Goal: Transaction & Acquisition: Download file/media

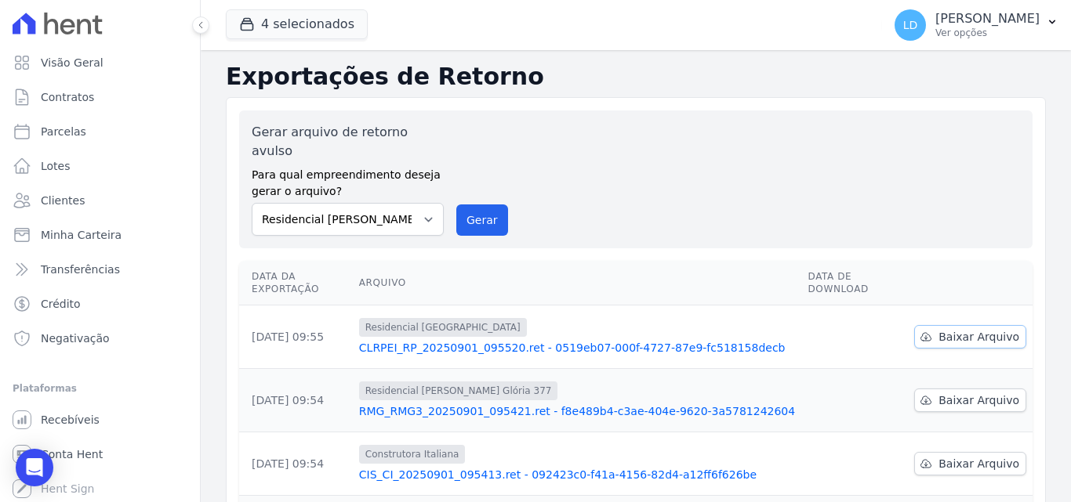
click at [946, 329] on span "Baixar Arquivo" at bounding box center [978, 337] width 81 height 16
click at [967, 329] on span "Baixar Arquivo" at bounding box center [978, 337] width 81 height 16
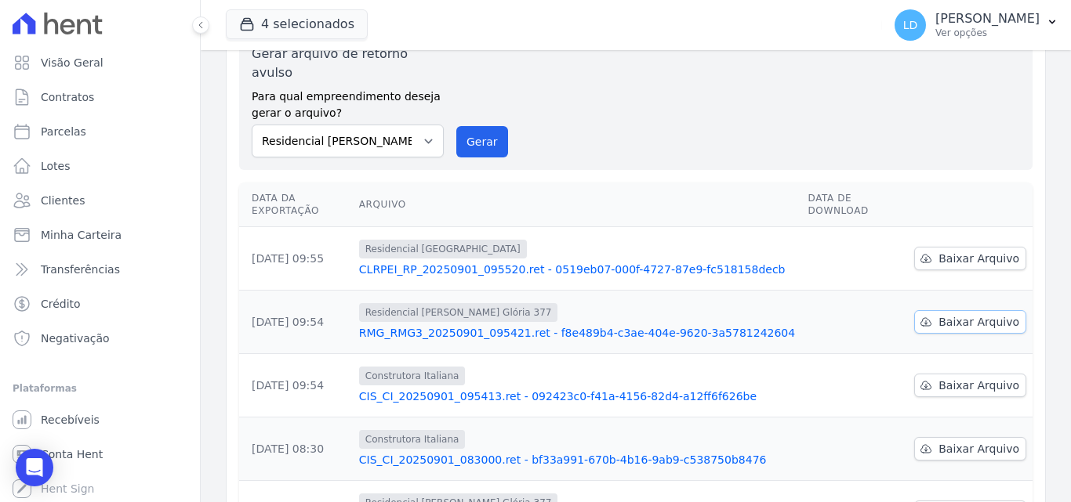
click at [952, 314] on span "Baixar Arquivo" at bounding box center [978, 322] width 81 height 16
click at [962, 378] on span "Baixar Arquivo" at bounding box center [978, 386] width 81 height 16
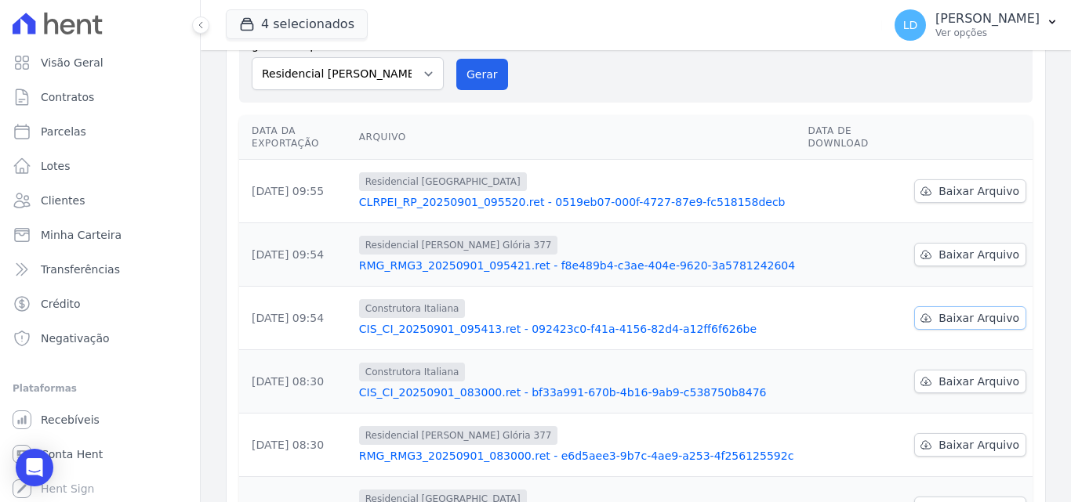
scroll to position [235, 0]
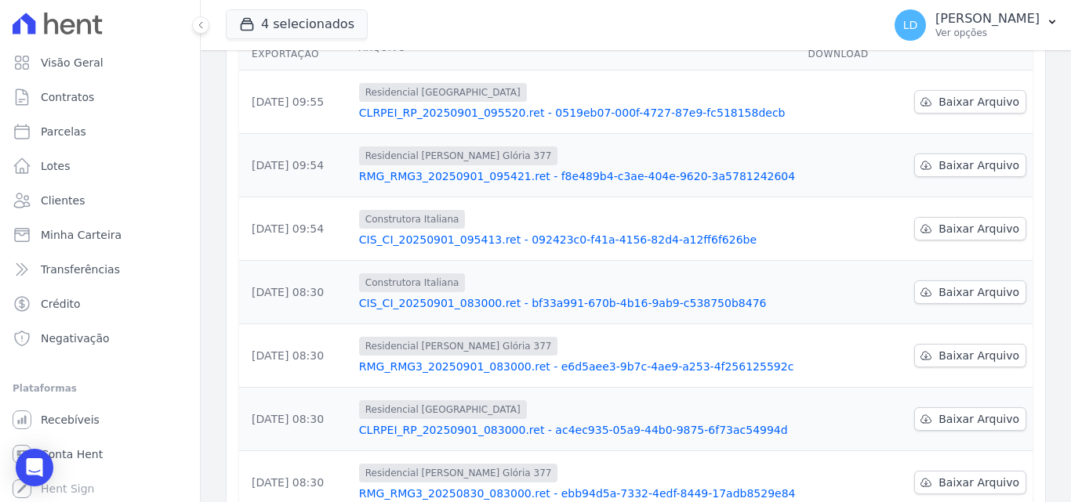
click at [950, 338] on td "Baixar Arquivo" at bounding box center [970, 355] width 125 height 63
click at [950, 348] on span "Baixar Arquivo" at bounding box center [978, 356] width 81 height 16
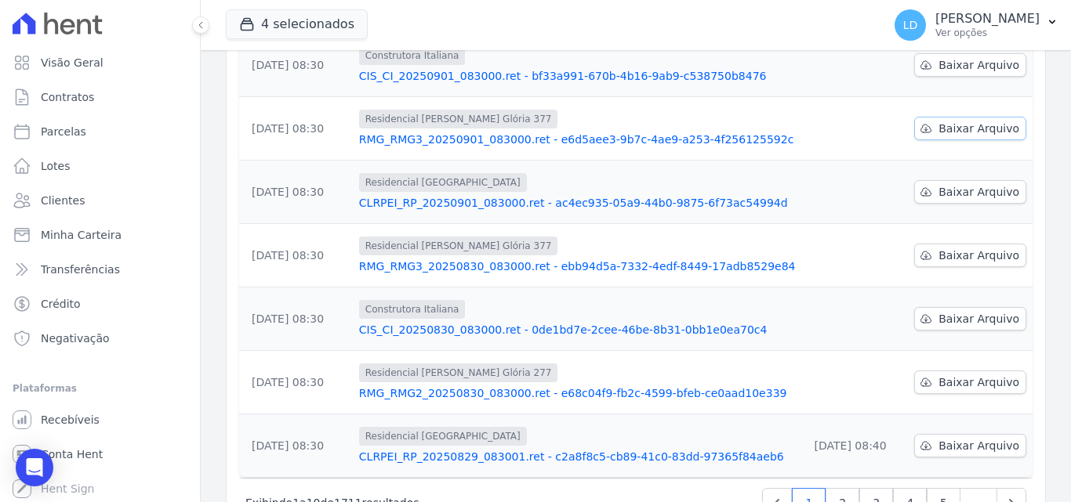
scroll to position [470, 0]
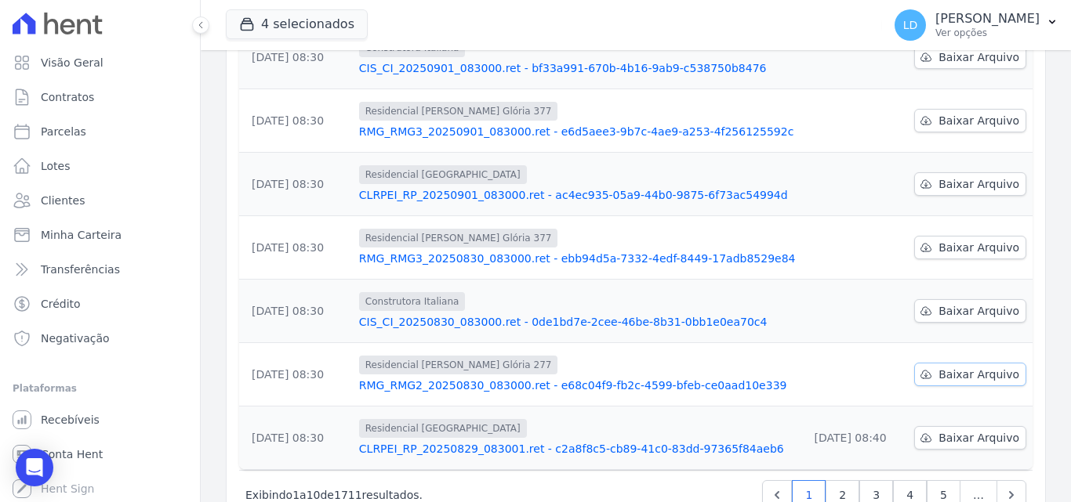
click at [938, 367] on span "Baixar Arquivo" at bounding box center [978, 375] width 81 height 16
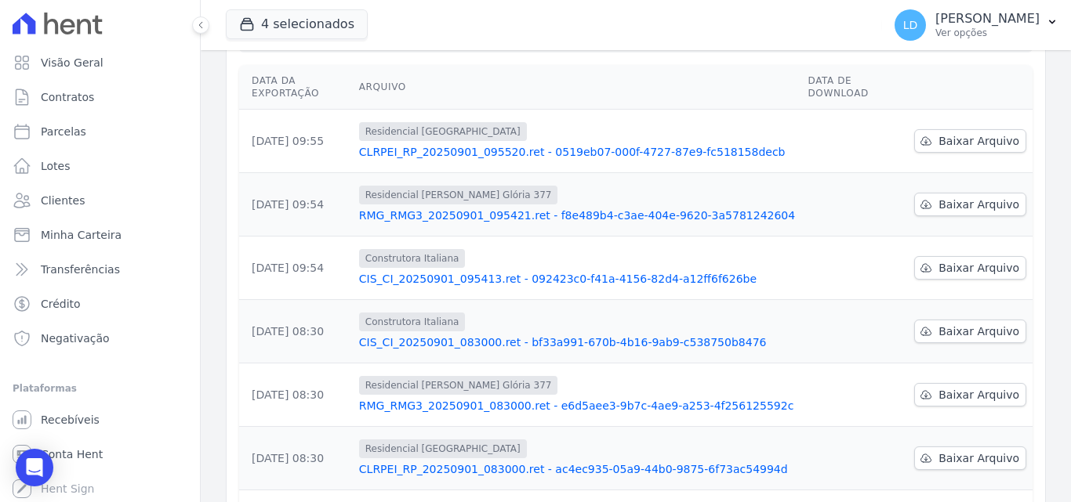
scroll to position [0, 0]
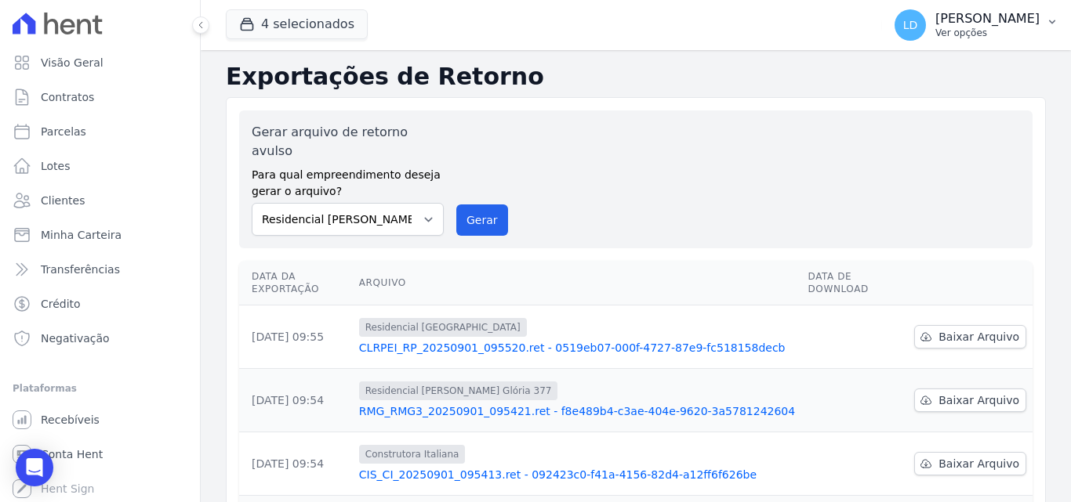
click at [974, 37] on p "Ver opções" at bounding box center [987, 33] width 104 height 13
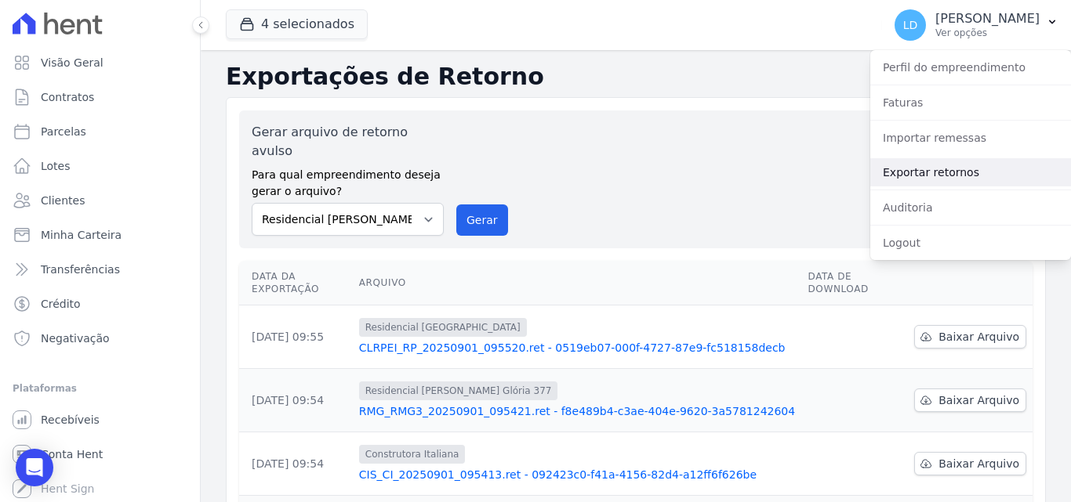
click at [973, 184] on link "Exportar retornos" at bounding box center [970, 172] width 201 height 28
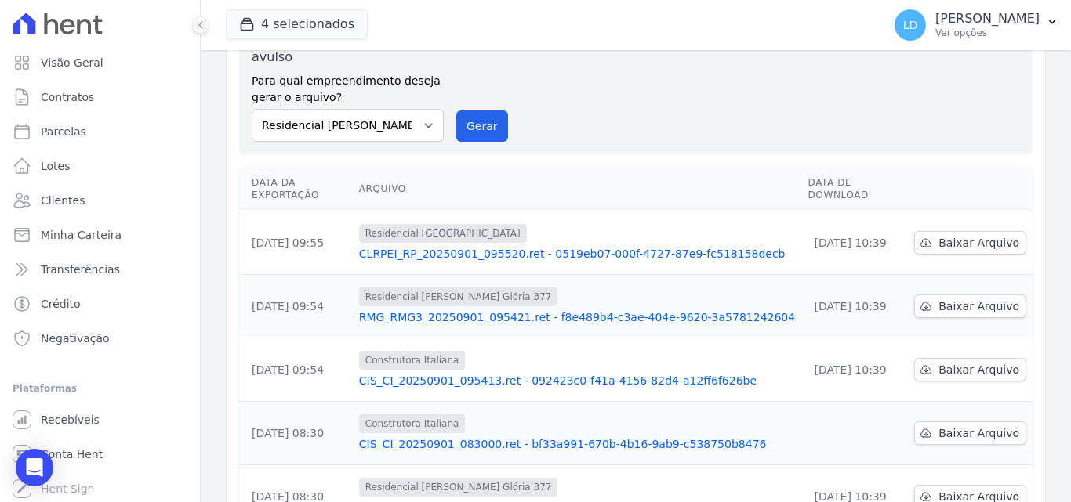
scroll to position [235, 0]
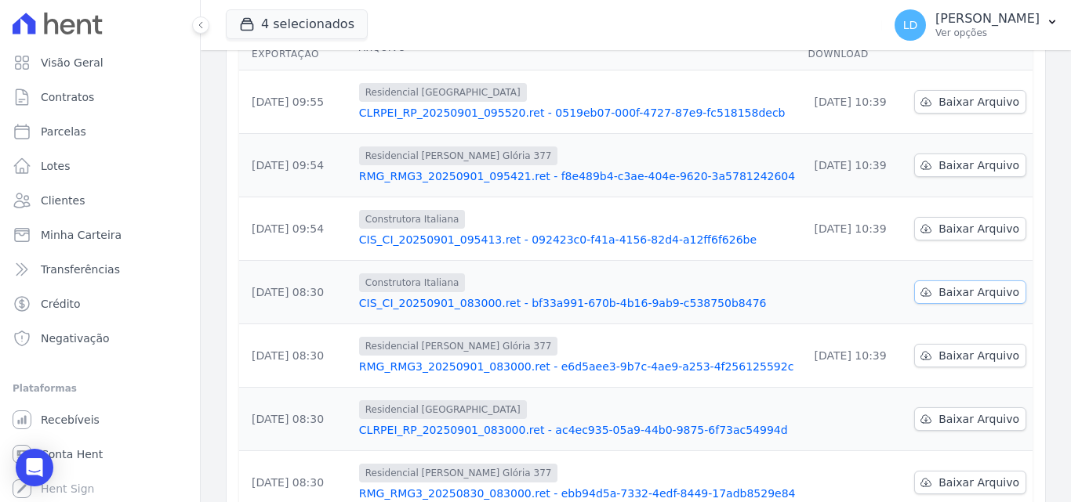
click at [958, 284] on span "Baixar Arquivo" at bounding box center [978, 292] width 81 height 16
click at [919, 413] on icon at bounding box center [925, 419] width 13 height 13
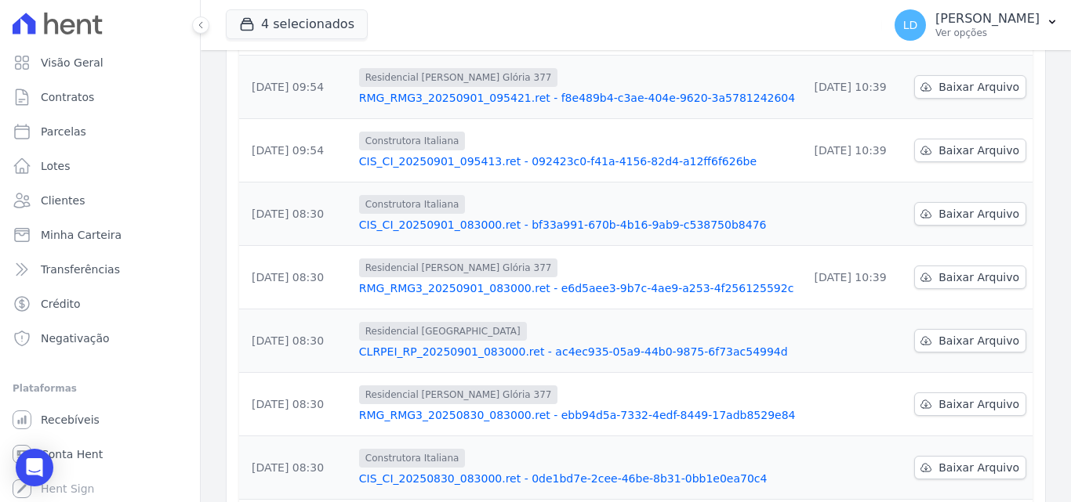
scroll to position [0, 0]
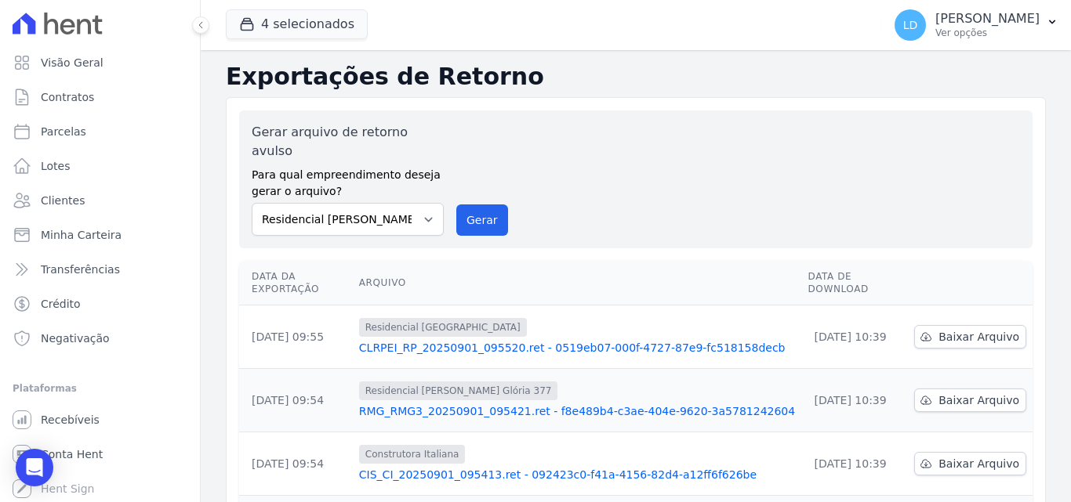
click at [614, 146] on div "Gerar arquivo de retorno avulso Para qual empreendimento deseja gerar o arquivo…" at bounding box center [636, 179] width 768 height 113
click at [980, 29] on p "Ver opções" at bounding box center [987, 33] width 104 height 13
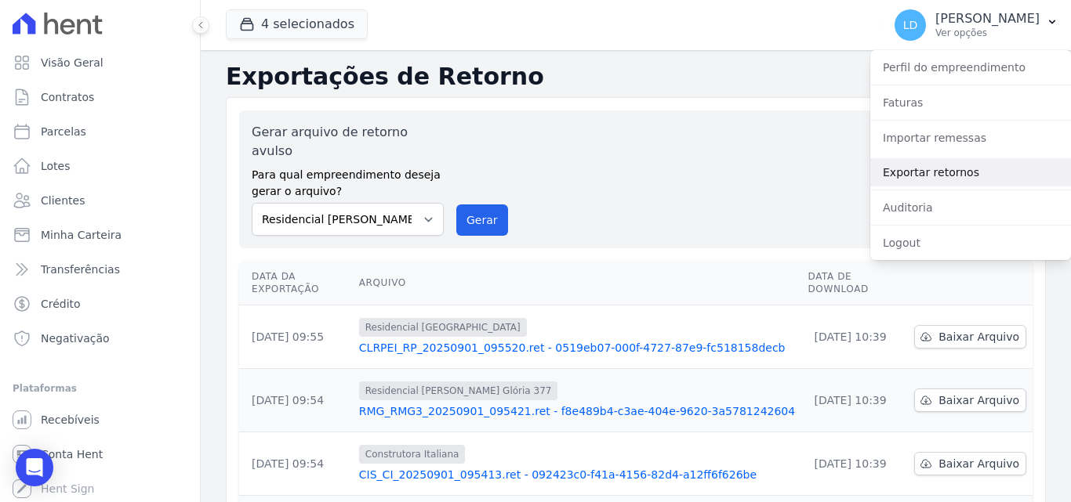
click at [936, 180] on link "Exportar retornos" at bounding box center [970, 172] width 201 height 28
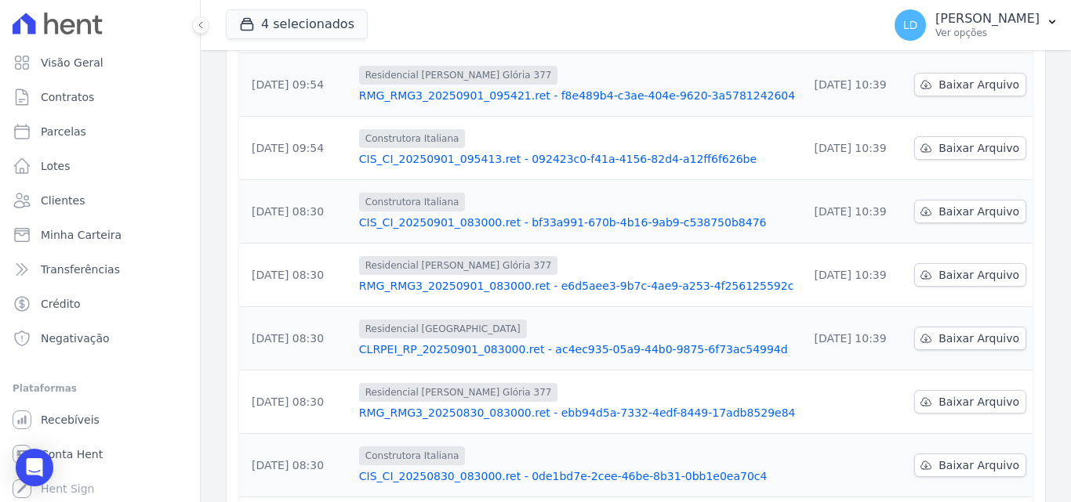
scroll to position [392, 0]
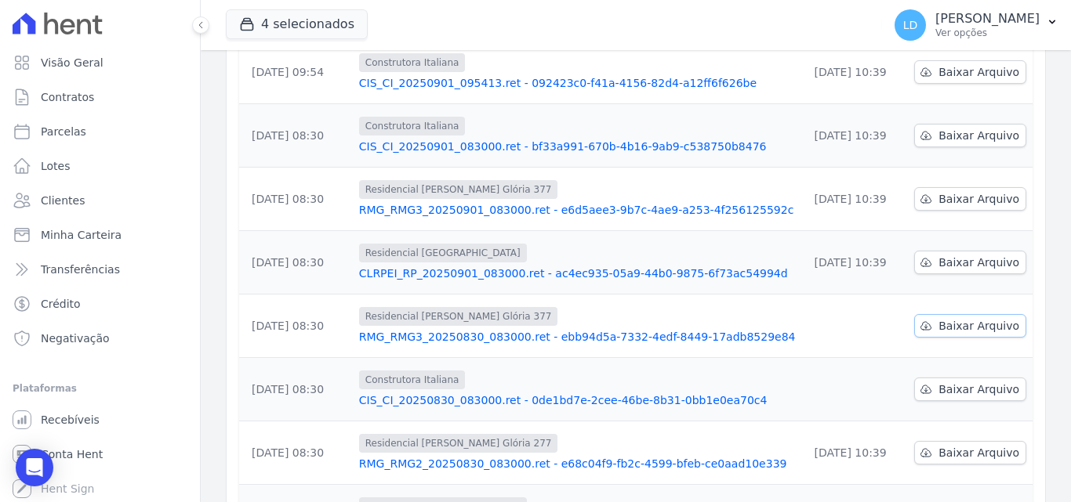
click at [975, 318] on span "Baixar Arquivo" at bounding box center [978, 326] width 81 height 16
click at [960, 382] on span "Baixar Arquivo" at bounding box center [978, 390] width 81 height 16
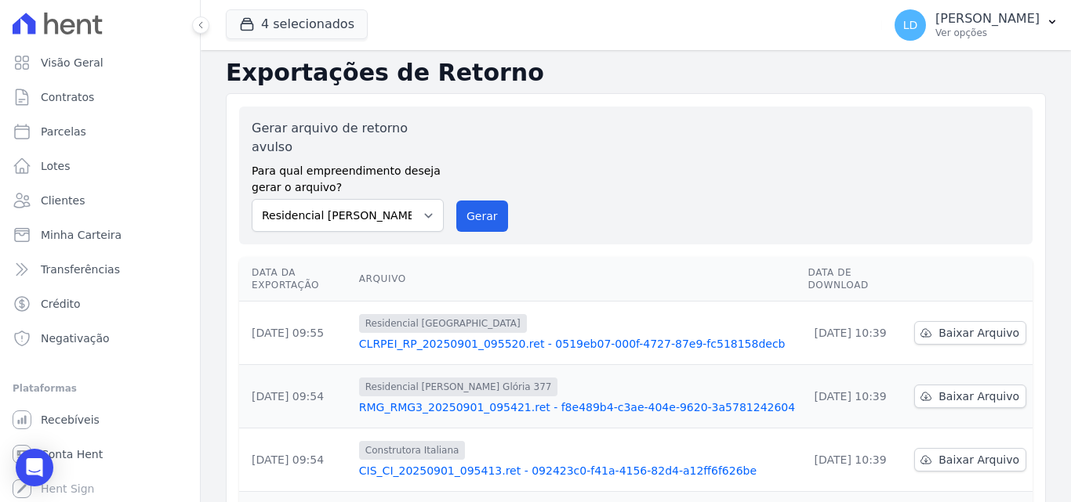
scroll to position [0, 0]
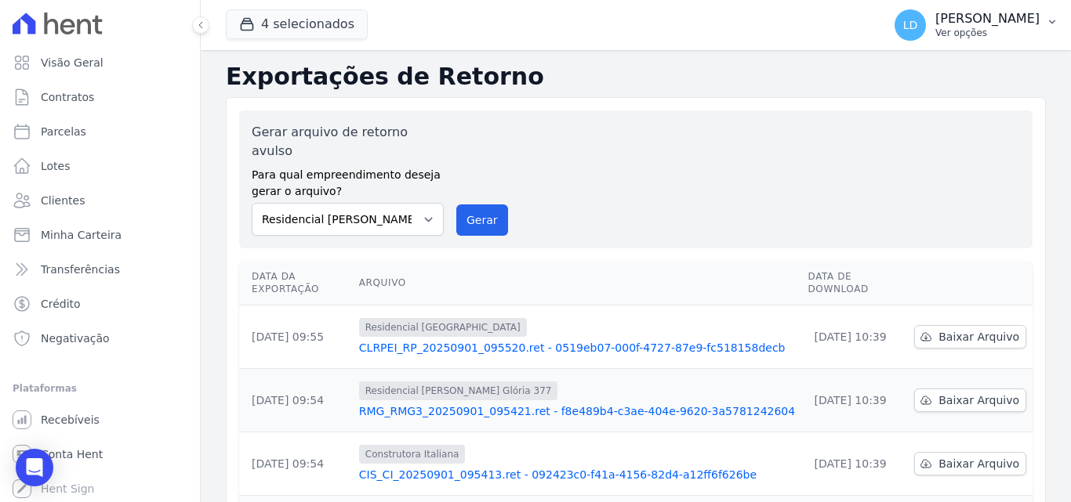
click at [992, 30] on p "Ver opções" at bounding box center [987, 33] width 104 height 13
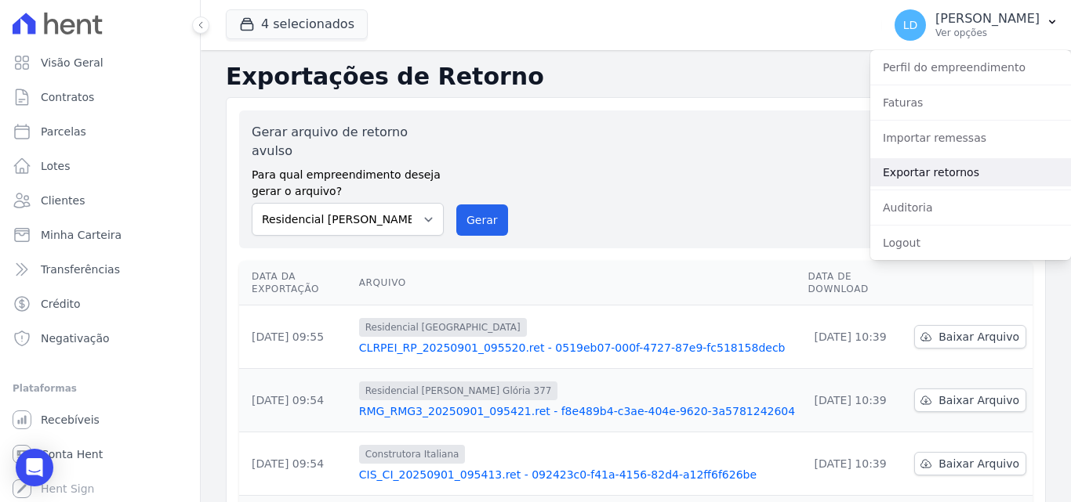
click at [964, 184] on link "Exportar retornos" at bounding box center [970, 172] width 201 height 28
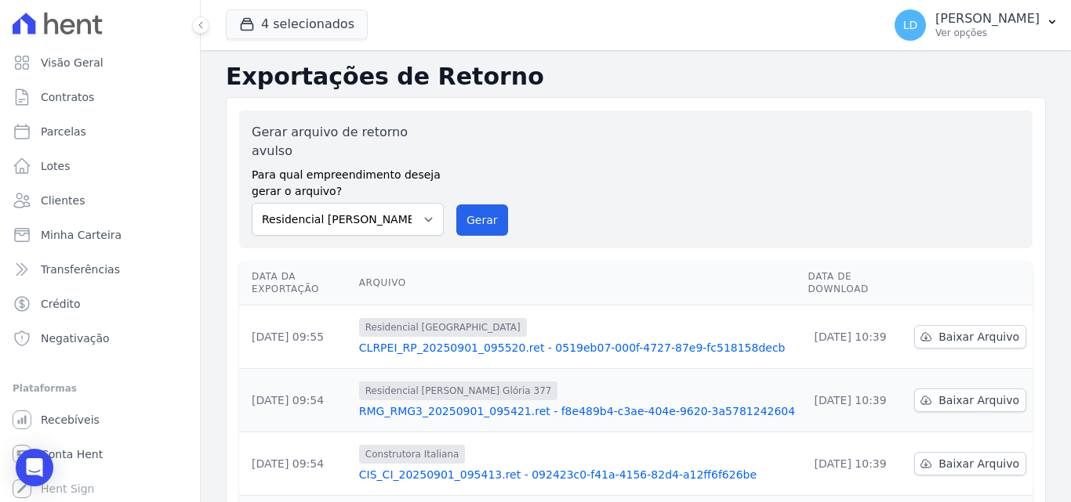
click at [591, 160] on div "Gerar arquivo de retorno avulso Para qual empreendimento deseja gerar o arquivo…" at bounding box center [636, 179] width 768 height 113
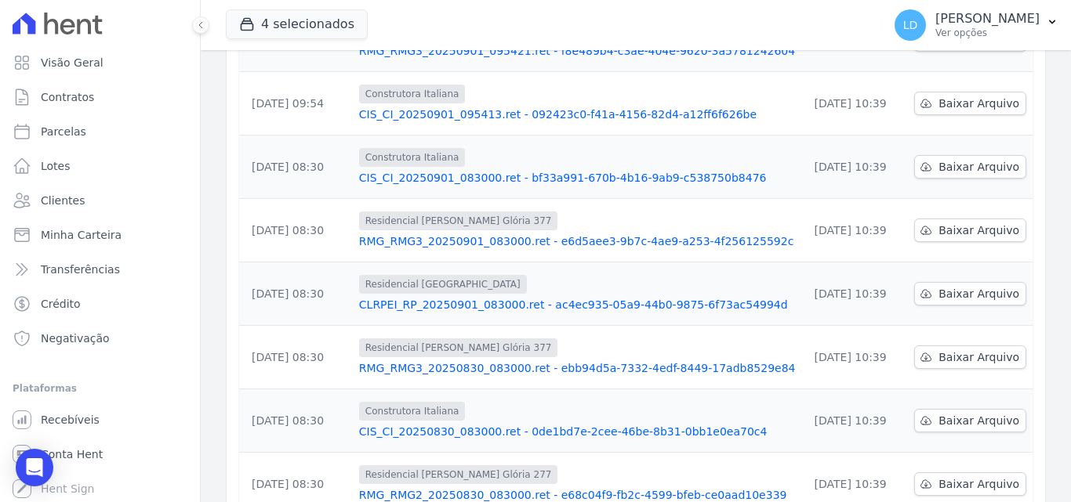
scroll to position [18, 0]
